Goal: Transaction & Acquisition: Purchase product/service

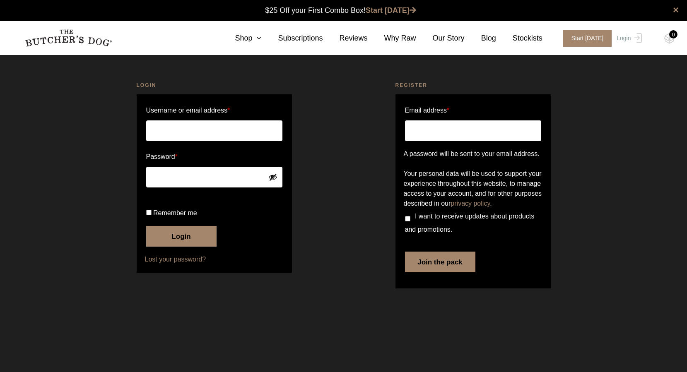
click at [193, 133] on input "Username or email address *" at bounding box center [214, 130] width 136 height 21
click at [213, 133] on input "Username or email address *" at bounding box center [214, 130] width 136 height 21
click at [103, 217] on div "Login Username or email address * Password * Remember me Login Lost your passwo…" at bounding box center [214, 186] width 259 height 231
click at [219, 131] on input "Username or email address *" at bounding box center [214, 130] width 136 height 21
type input "adroberts1@gmail.com"
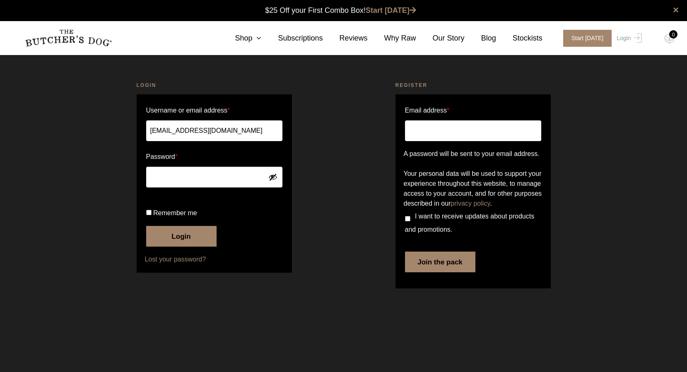
click at [150, 215] on input "Remember me" at bounding box center [148, 212] width 5 height 5
checkbox input "true"
click at [181, 247] on button "Login" at bounding box center [181, 236] width 70 height 21
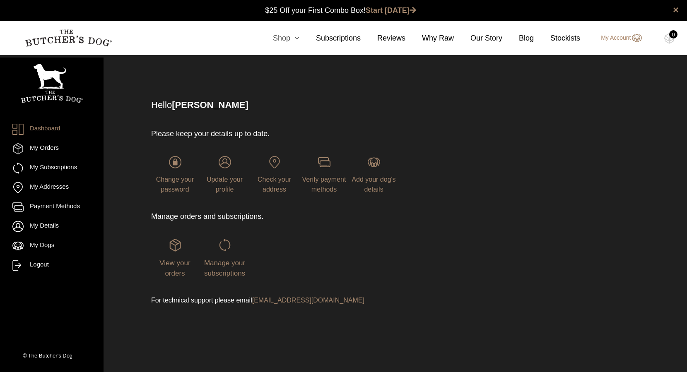
click at [296, 38] on icon at bounding box center [294, 37] width 9 height 7
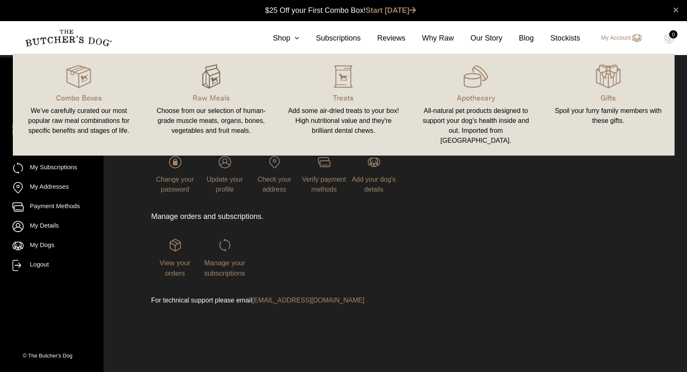
click at [208, 80] on img at bounding box center [211, 76] width 25 height 25
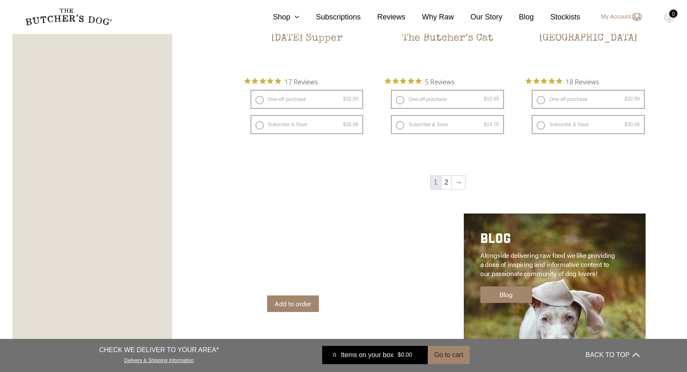
scroll to position [1160, 0]
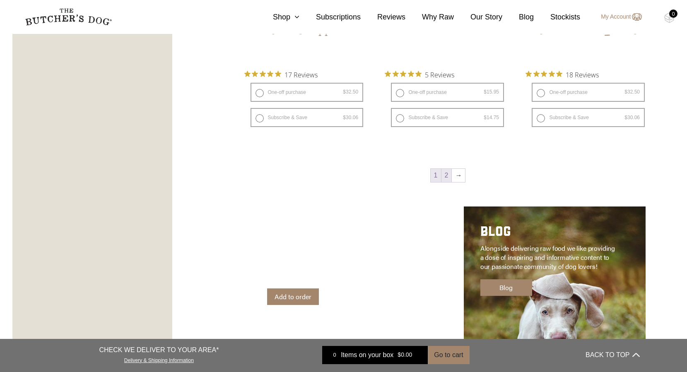
click at [446, 176] on link "2" at bounding box center [446, 175] width 10 height 13
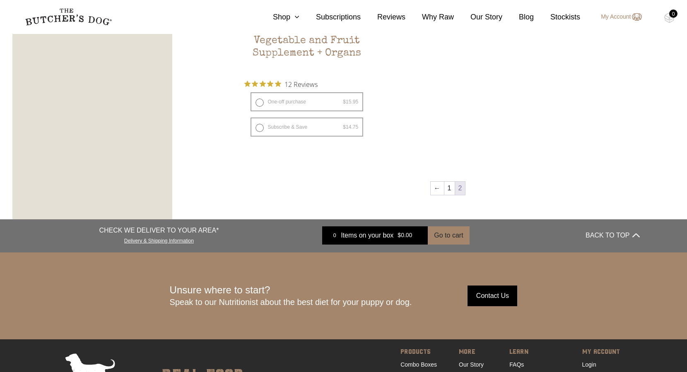
scroll to position [617, 0]
click at [449, 190] on link "1" at bounding box center [449, 188] width 10 height 13
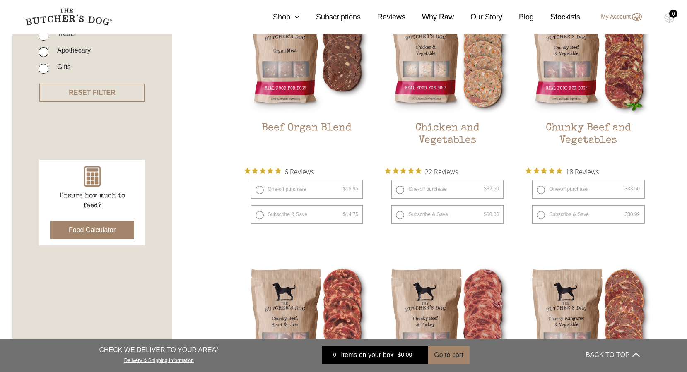
scroll to position [260, 0]
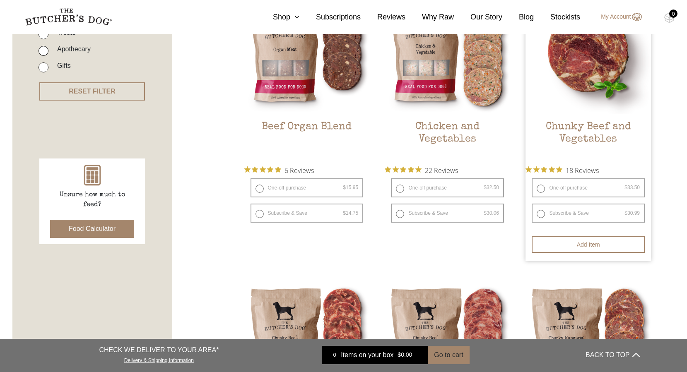
click at [571, 185] on label "One-off purchase $ 33.50 — or subscribe and save 7.5%" at bounding box center [588, 187] width 113 height 19
radio input "true"
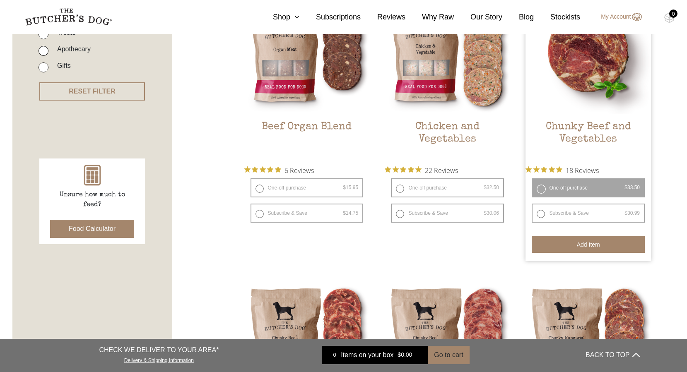
click at [584, 244] on button "Add item" at bounding box center [588, 244] width 113 height 17
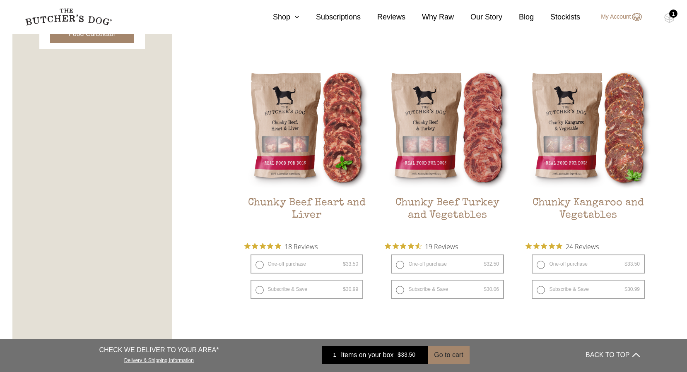
scroll to position [457, 0]
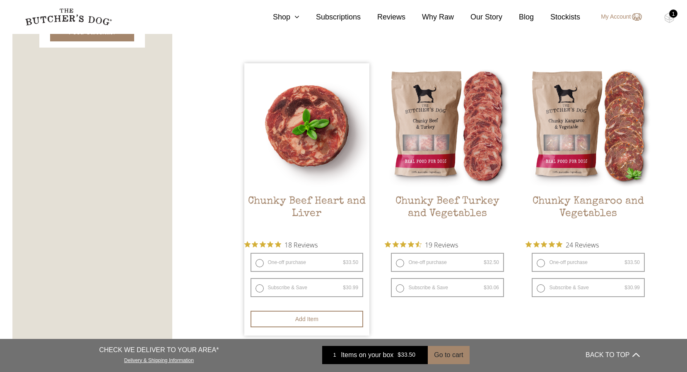
click at [283, 262] on label "One-off purchase $ 33.50 — or subscribe and save 7.5%" at bounding box center [307, 262] width 113 height 19
radio input "true"
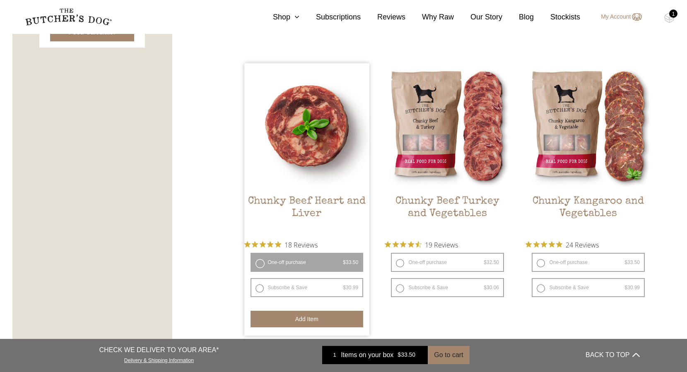
click at [307, 320] on button "Add item" at bounding box center [307, 319] width 113 height 17
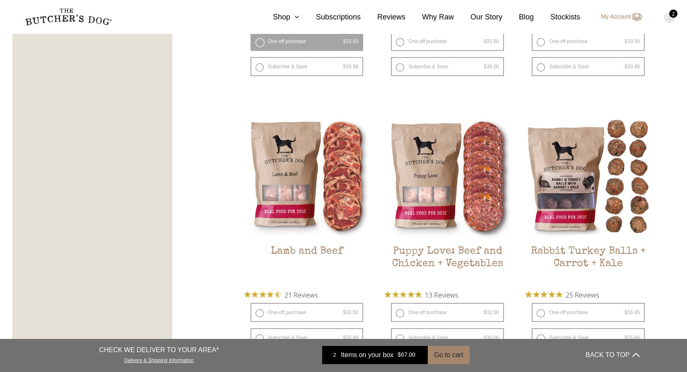
scroll to position [735, 0]
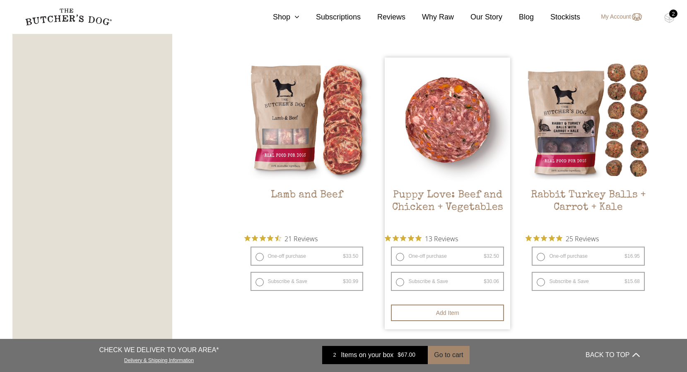
click at [458, 254] on label "One-off purchase $ 32.50 — or subscribe and save 7.5%" at bounding box center [447, 256] width 113 height 19
radio input "true"
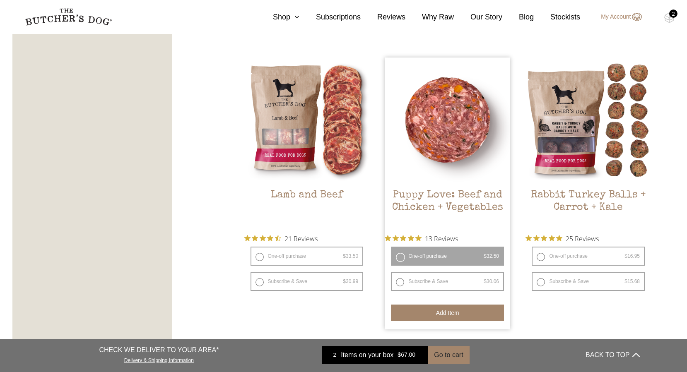
click at [454, 313] on button "Add item" at bounding box center [447, 313] width 113 height 17
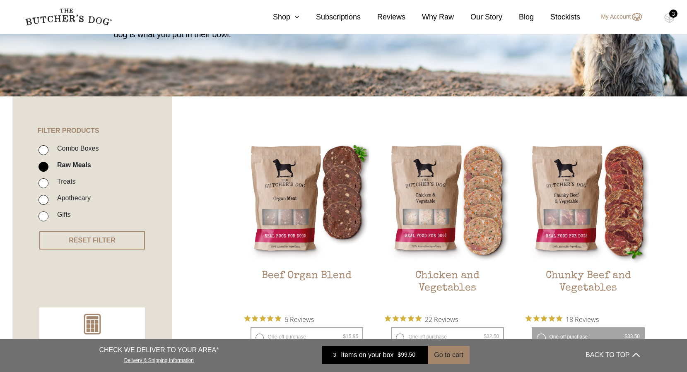
scroll to position [115, 0]
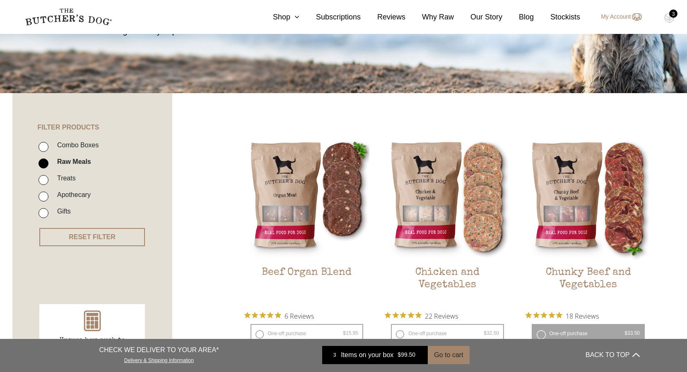
click at [62, 178] on label "Treats" at bounding box center [64, 178] width 23 height 11
click at [48, 178] on input "Treats" at bounding box center [44, 180] width 10 height 10
checkbox input "true"
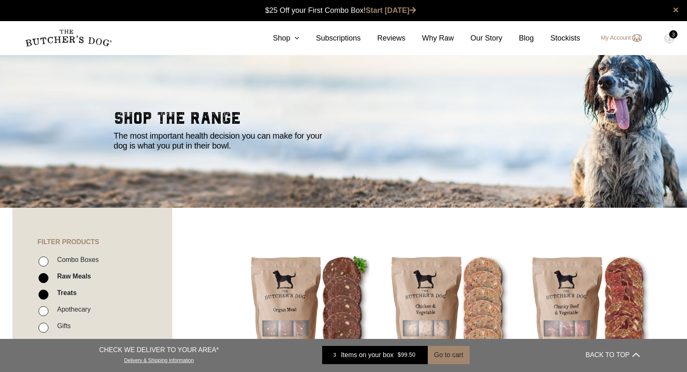
click at [69, 277] on label "Raw Meals" at bounding box center [72, 276] width 38 height 11
click at [48, 277] on input "Raw Meals" at bounding box center [44, 278] width 10 height 10
checkbox input "false"
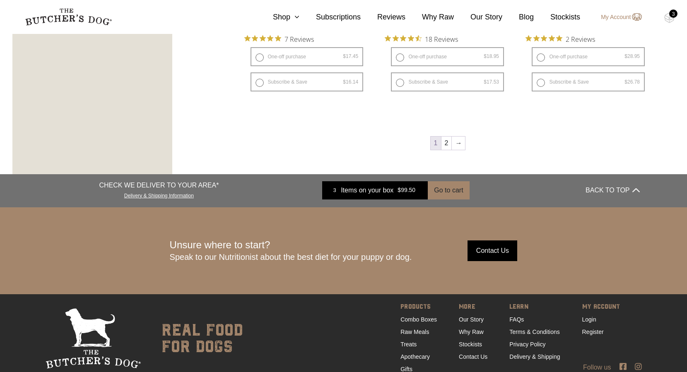
scroll to position [1206, 0]
click at [449, 143] on link "2" at bounding box center [446, 142] width 10 height 13
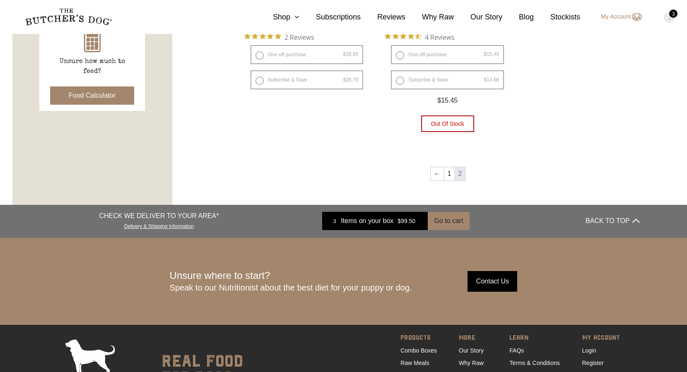
scroll to position [466, 0]
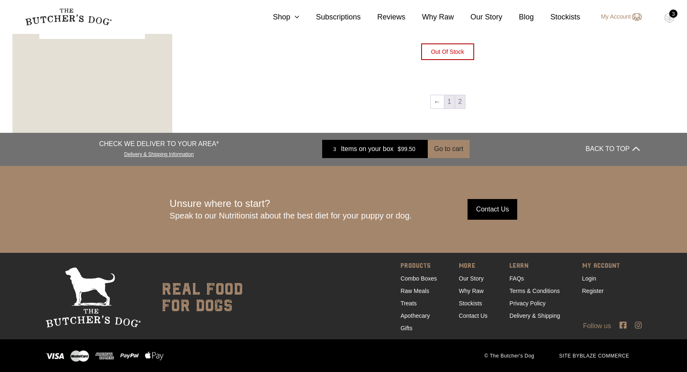
click at [446, 102] on link "1" at bounding box center [449, 101] width 10 height 13
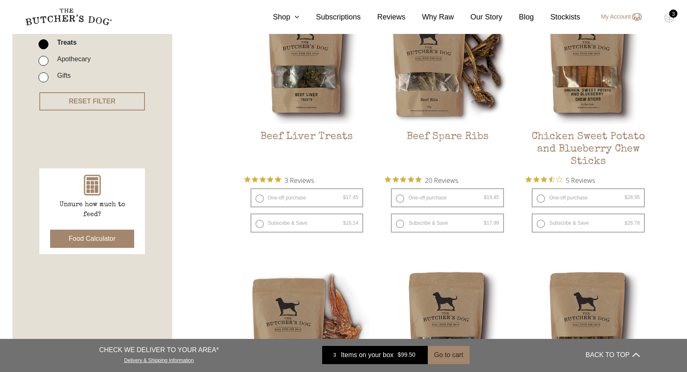
scroll to position [253, 0]
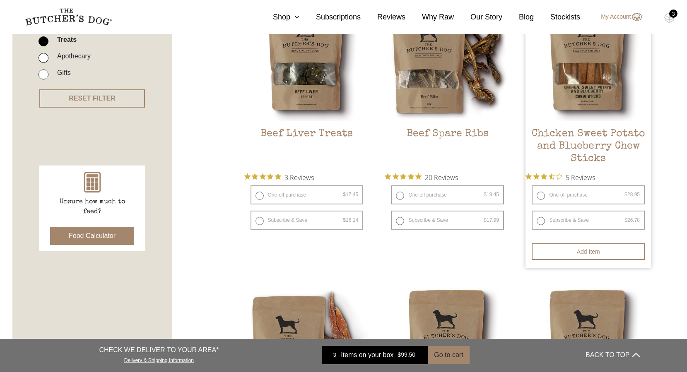
click at [594, 193] on label "One-off purchase $ 28.95 — or subscribe and save 7.5%" at bounding box center [588, 194] width 113 height 19
radio input "true"
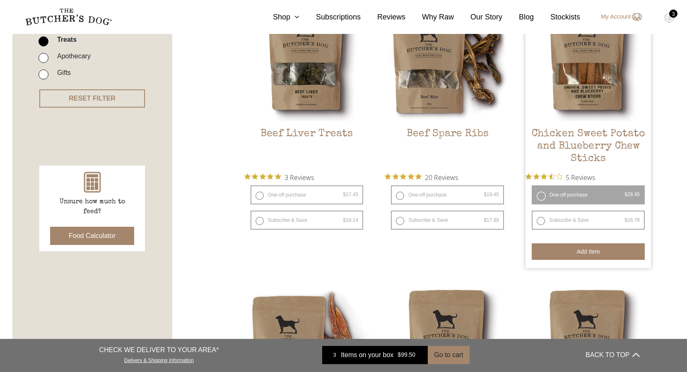
click at [592, 251] on button "Add item" at bounding box center [588, 251] width 113 height 17
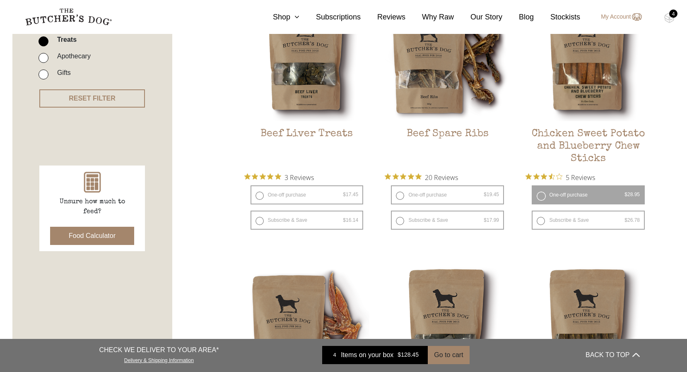
click at [671, 17] on div "4" at bounding box center [673, 14] width 8 height 8
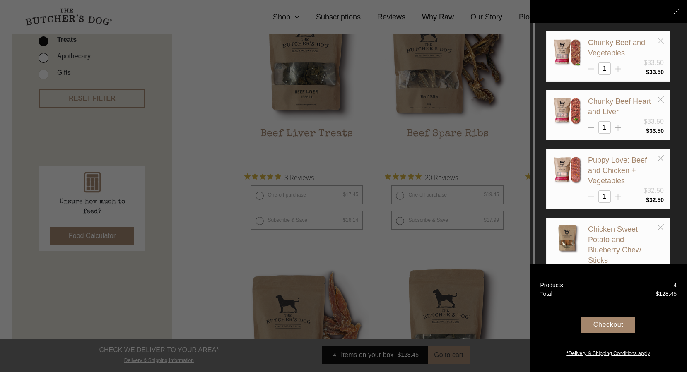
click at [663, 41] on icon at bounding box center [661, 41] width 6 height 6
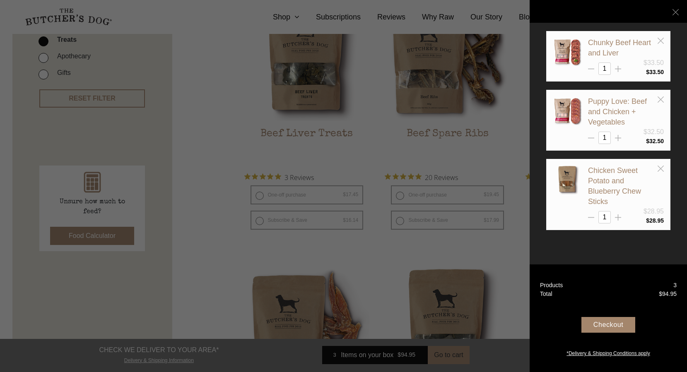
click at [609, 328] on div "Checkout" at bounding box center [608, 325] width 54 height 16
